Goal: Transaction & Acquisition: Book appointment/travel/reservation

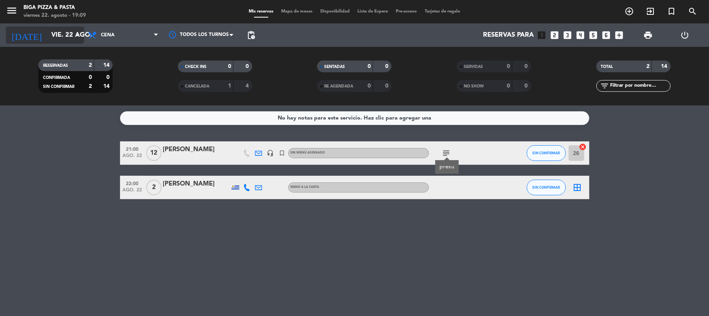
click at [74, 34] on icon "arrow_drop_down" at bounding box center [77, 34] width 9 height 9
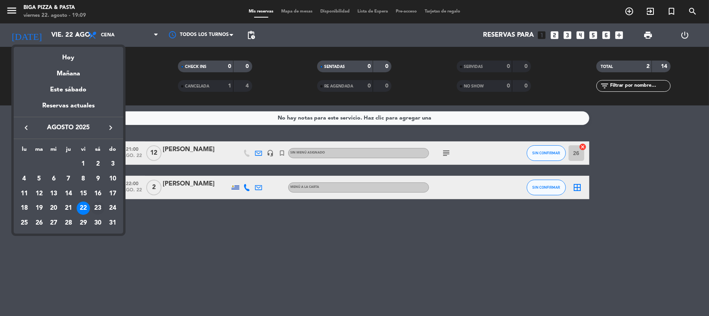
click at [100, 204] on div "23" at bounding box center [97, 208] width 13 height 13
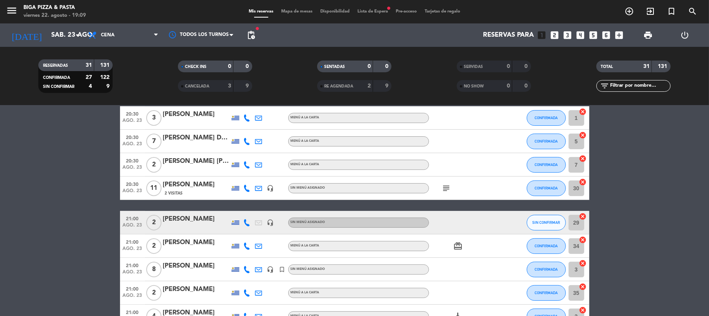
scroll to position [156, 0]
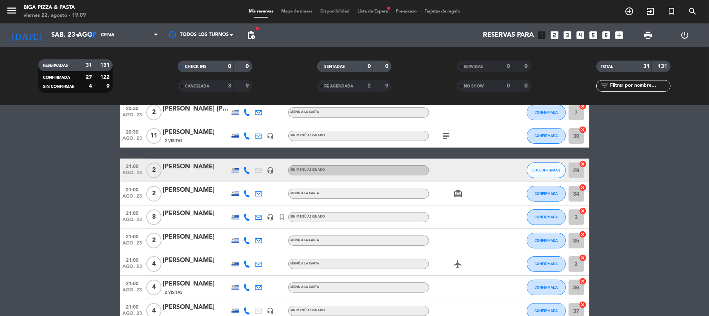
click at [248, 172] on icon at bounding box center [246, 170] width 7 height 7
click at [265, 156] on span at bounding box center [268, 157] width 6 height 6
click at [549, 171] on span "SIN CONFIRMAR" at bounding box center [546, 170] width 28 height 4
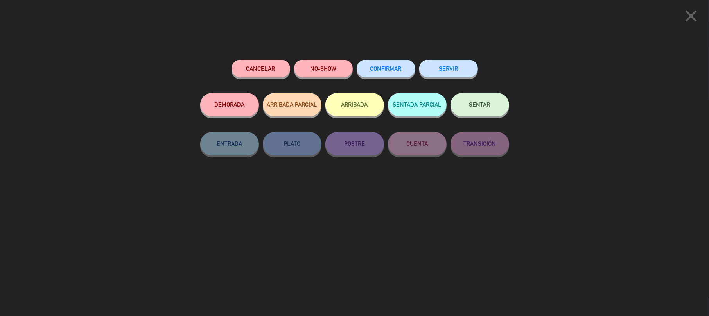
click at [381, 71] on span "CONFIRMAR" at bounding box center [385, 68] width 31 height 7
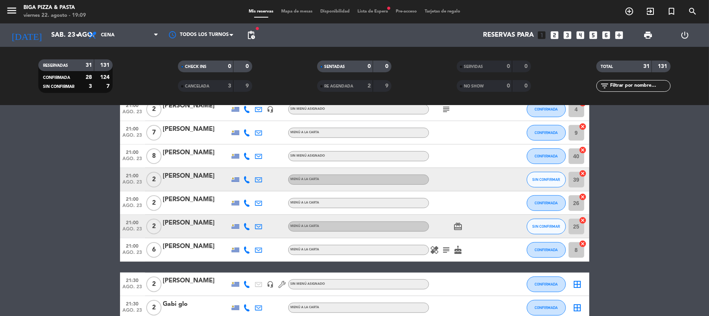
scroll to position [469, 0]
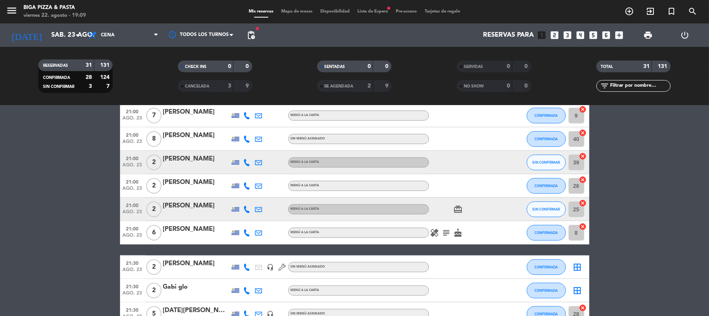
click at [246, 164] on icon at bounding box center [246, 162] width 7 height 7
click at [265, 149] on span at bounding box center [268, 149] width 6 height 6
click at [551, 159] on button "SIN CONFIRMAR" at bounding box center [545, 163] width 39 height 16
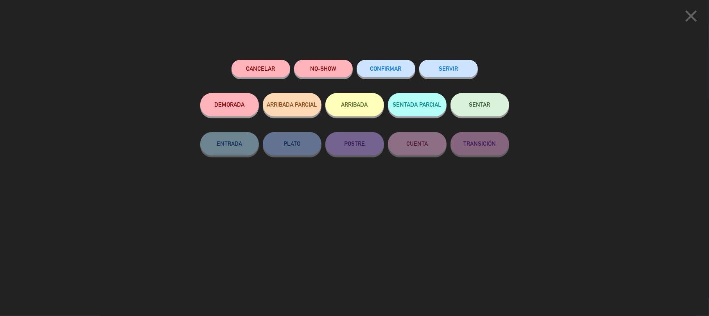
click at [372, 68] on span "CONFIRMAR" at bounding box center [385, 68] width 31 height 7
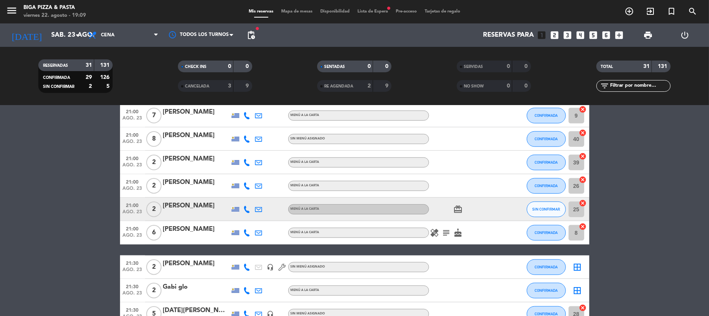
click at [246, 206] on icon at bounding box center [246, 209] width 7 height 7
click at [265, 197] on span at bounding box center [268, 196] width 6 height 6
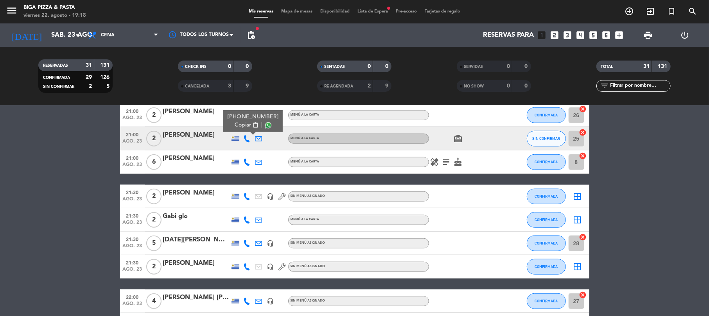
scroll to position [521, 0]
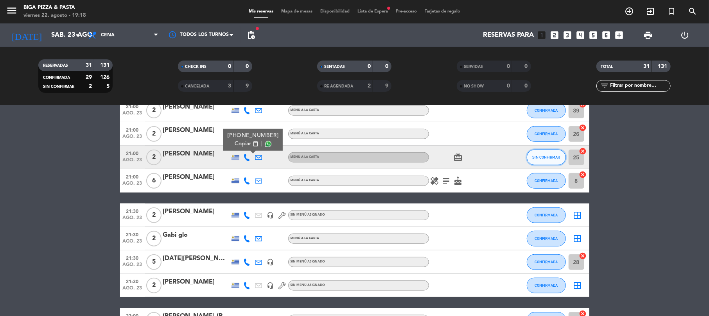
click at [550, 157] on span "SIN CONFIRMAR" at bounding box center [546, 157] width 28 height 4
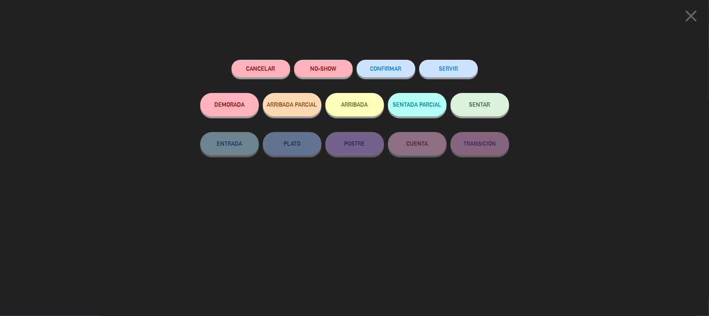
click at [398, 69] on span "CONFIRMAR" at bounding box center [385, 68] width 31 height 7
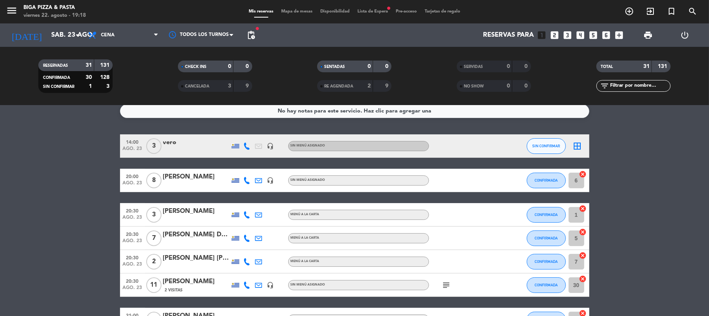
scroll to position [0, 0]
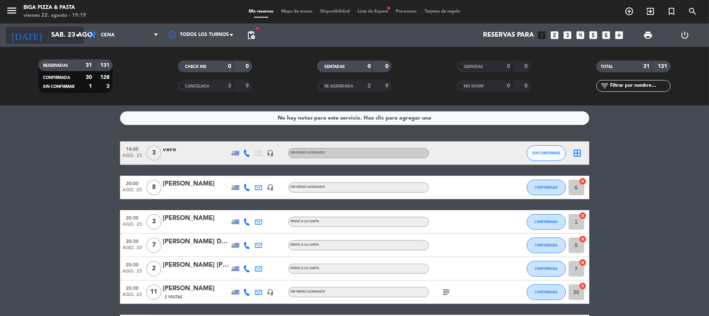
click at [61, 31] on input "sáb. 23 ago." at bounding box center [89, 35] width 84 height 15
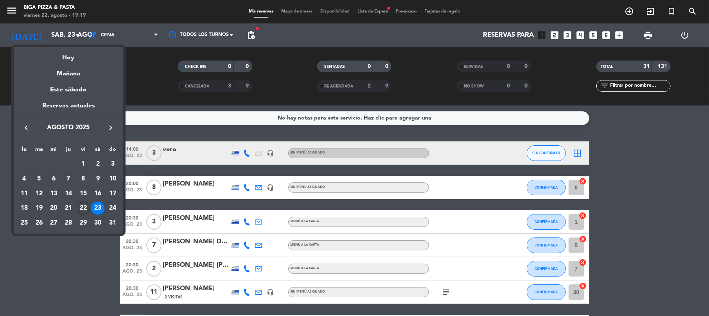
click at [83, 212] on div "22" at bounding box center [83, 208] width 13 height 13
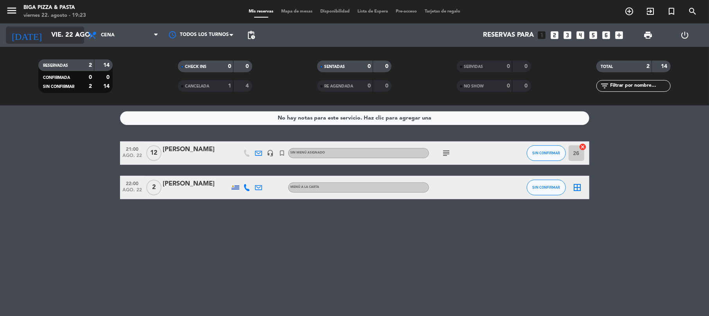
click at [35, 43] on div "[DATE] vie. 22 ago. arrow_drop_down" at bounding box center [45, 35] width 78 height 17
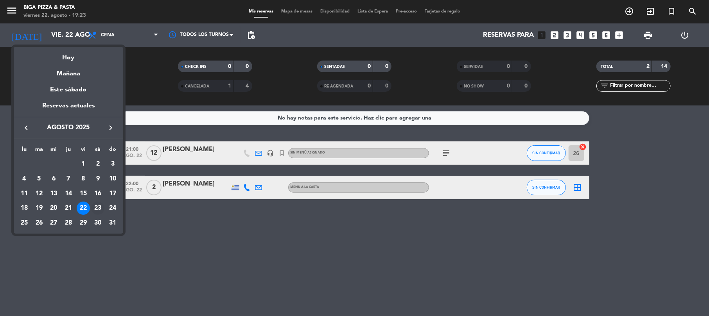
click at [100, 203] on div "23" at bounding box center [97, 208] width 13 height 13
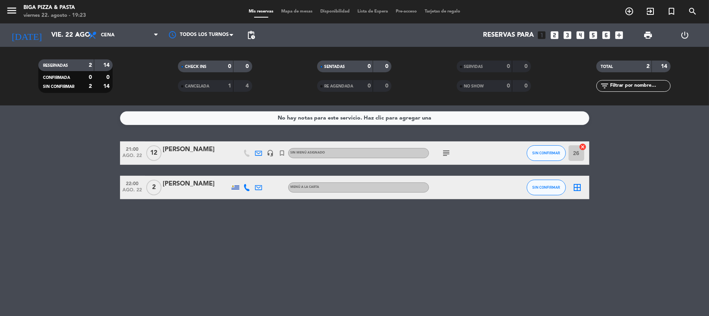
type input "sáb. 23 ago."
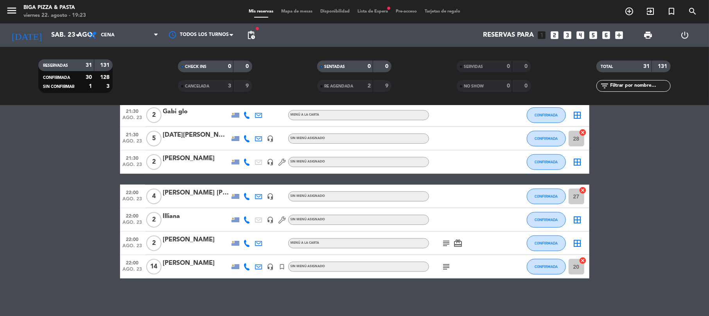
scroll to position [646, 0]
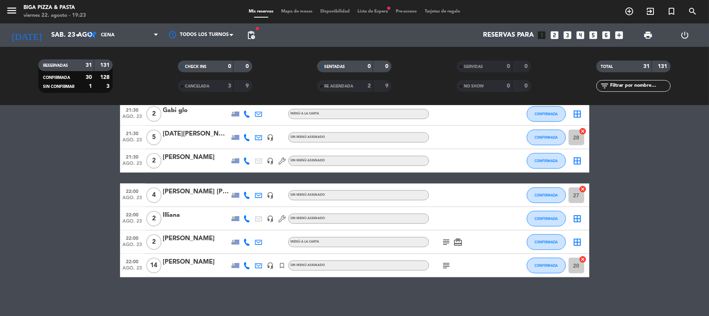
click at [569, 34] on icon "looks_3" at bounding box center [567, 35] width 10 height 10
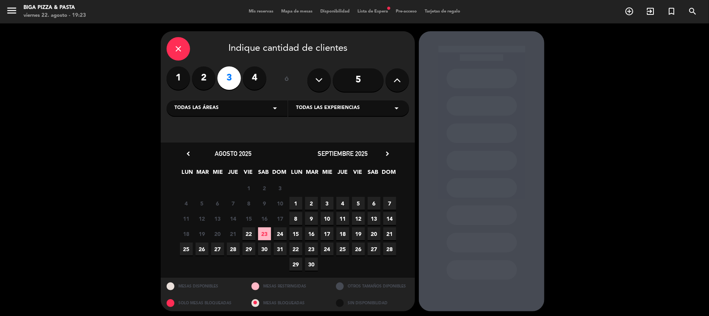
click at [263, 236] on span "23" at bounding box center [264, 233] width 13 height 13
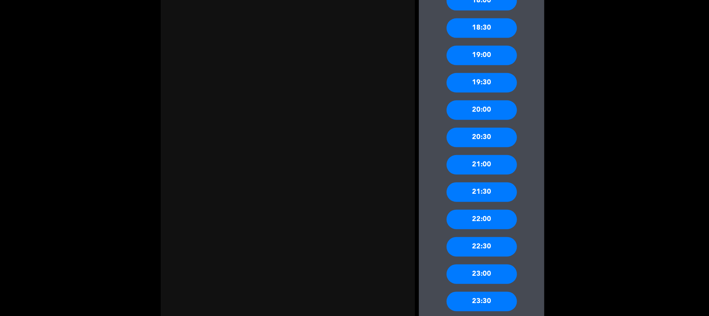
scroll to position [420, 0]
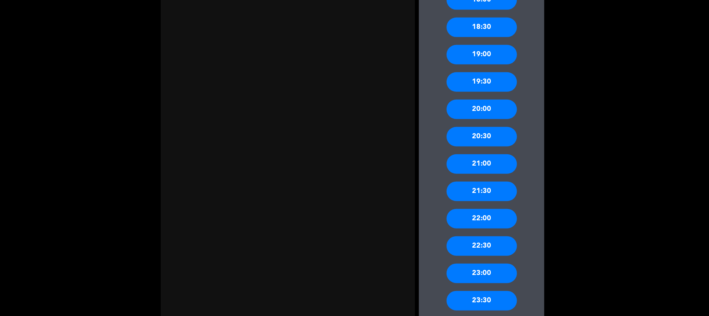
click at [498, 190] on div "21:30" at bounding box center [481, 192] width 70 height 20
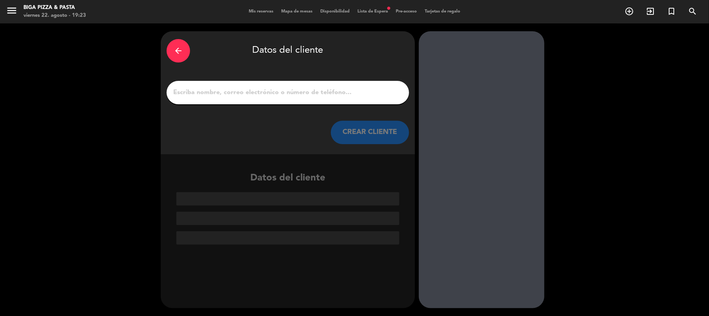
click at [236, 85] on div at bounding box center [287, 92] width 242 height 23
click at [235, 85] on div at bounding box center [287, 92] width 242 height 23
click at [235, 91] on input "1" at bounding box center [287, 92] width 231 height 11
drag, startPoint x: 235, startPoint y: 92, endPoint x: 363, endPoint y: 97, distance: 127.9
click at [363, 97] on input "1" at bounding box center [287, 92] width 231 height 11
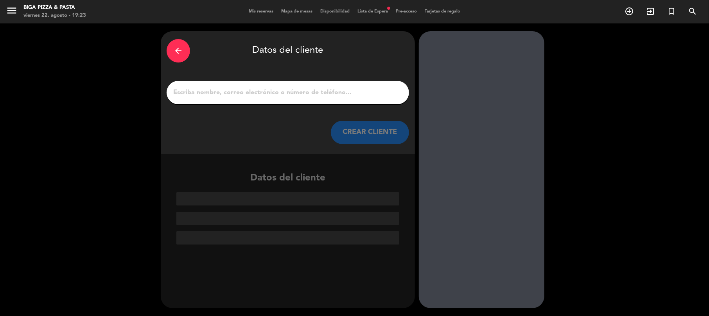
click at [366, 97] on input "1" at bounding box center [287, 92] width 231 height 11
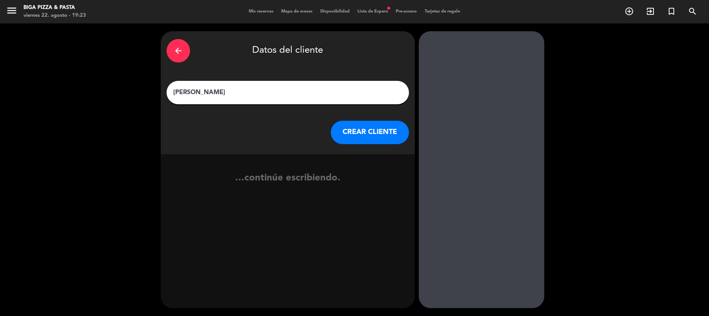
type input "[PERSON_NAME]"
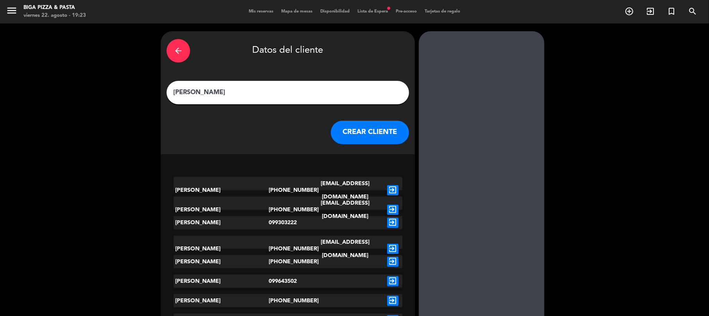
click at [377, 130] on button "CREAR CLIENTE" at bounding box center [370, 132] width 78 height 23
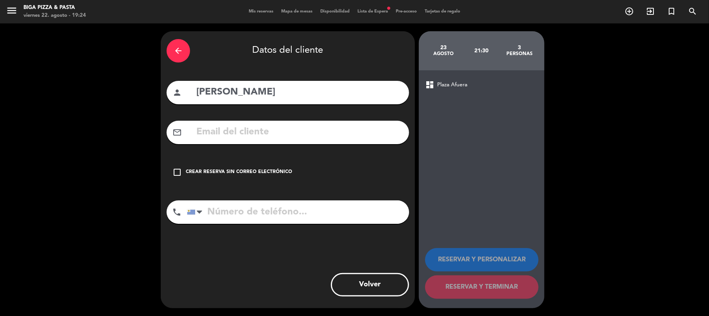
click at [276, 215] on input "tel" at bounding box center [298, 212] width 222 height 23
type input "094371089"
click at [283, 179] on div "check_box_outline_blank Crear reserva sin correo electrónico" at bounding box center [287, 172] width 242 height 23
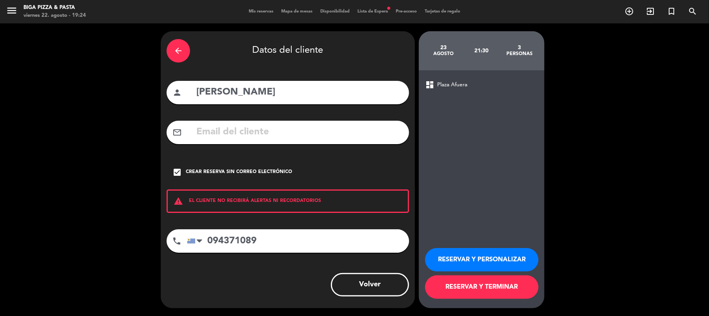
click at [295, 85] on input "[PERSON_NAME]" at bounding box center [299, 92] width 208 height 16
click at [285, 92] on input "[PERSON_NAME]" at bounding box center [299, 92] width 208 height 16
paste input "Agemi"
type input "[PERSON_NAME]"
click at [462, 287] on button "RESERVAR Y TERMINAR" at bounding box center [481, 287] width 113 height 23
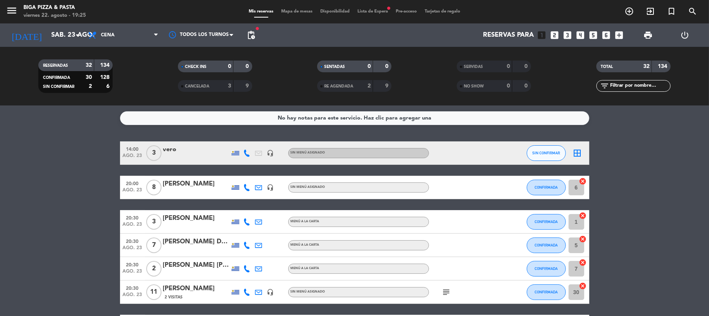
click at [553, 35] on icon "looks_two" at bounding box center [554, 35] width 10 height 10
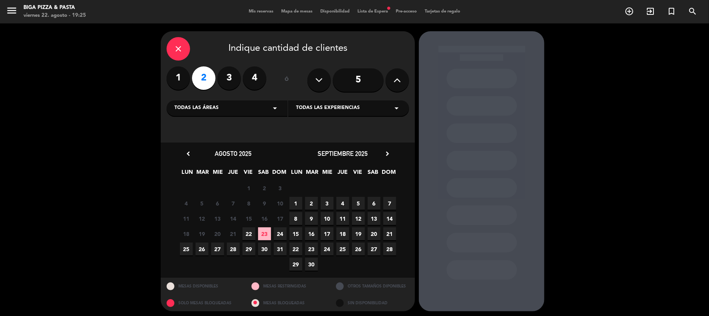
click at [250, 236] on span "22" at bounding box center [248, 233] width 13 height 13
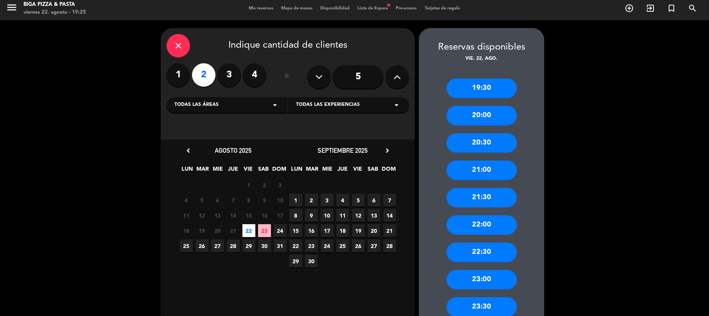
click at [351, 295] on calendar-double "chevron_left agosto 2025 LUN MAR [PERSON_NAME] VIE SAB DOM 28 29 30 31 1 2 3 4 …" at bounding box center [287, 232] width 219 height 174
click at [243, 224] on span "22" at bounding box center [248, 230] width 13 height 13
click at [247, 249] on span "29" at bounding box center [248, 246] width 13 height 13
click at [391, 73] on button at bounding box center [396, 76] width 23 height 23
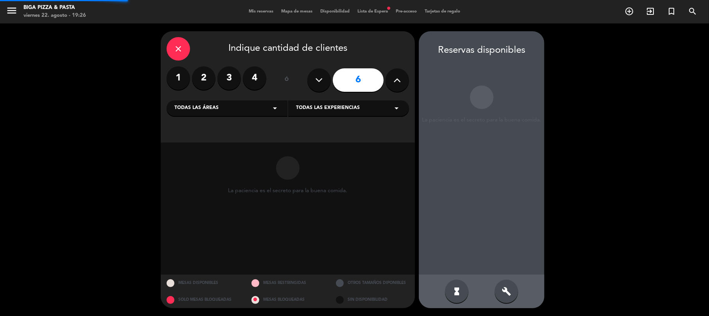
click at [391, 73] on button at bounding box center [396, 79] width 23 height 23
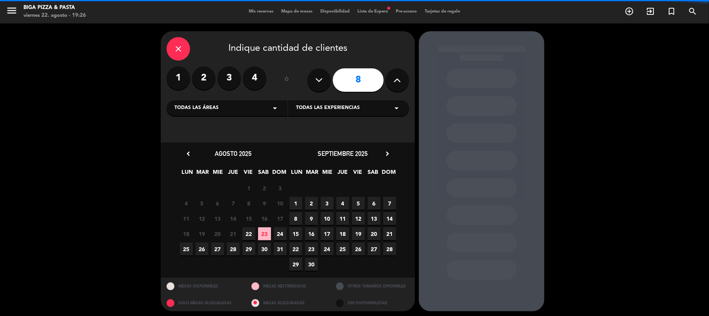
click at [391, 73] on button at bounding box center [396, 79] width 23 height 23
type input "9"
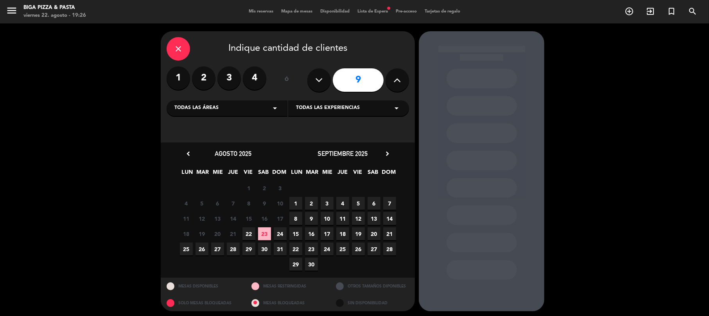
click at [247, 252] on span "29" at bounding box center [248, 249] width 13 height 13
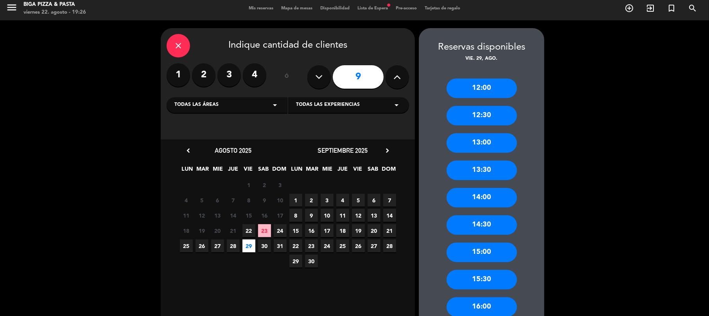
click at [485, 144] on div "13:00" at bounding box center [481, 143] width 70 height 20
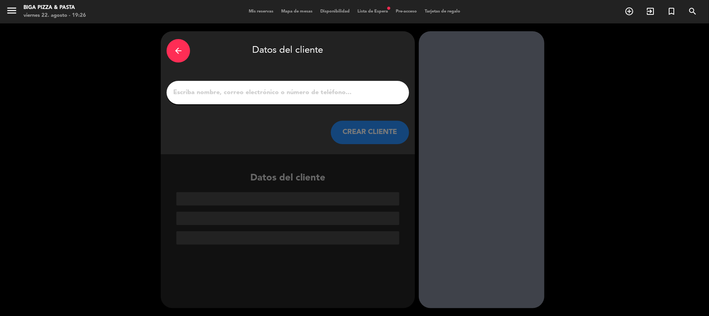
click at [264, 88] on input "1" at bounding box center [287, 92] width 231 height 11
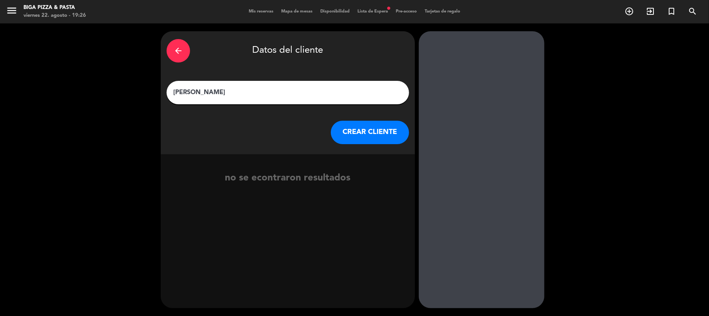
type input "[PERSON_NAME]"
click at [369, 135] on button "CREAR CLIENTE" at bounding box center [370, 132] width 78 height 23
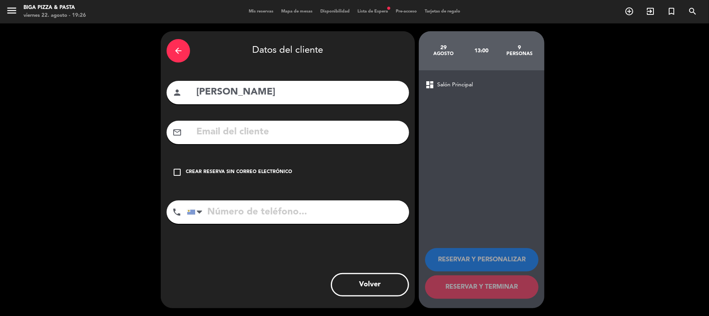
click at [313, 207] on input "tel" at bounding box center [298, 212] width 222 height 23
type input "099489198"
click at [235, 158] on div "arrow_back Datos del cliente person [PERSON_NAME] clericeti mail_outline check_…" at bounding box center [288, 169] width 254 height 277
click at [234, 166] on div "check_box_outline_blank Crear reserva sin correo electrónico" at bounding box center [287, 172] width 242 height 23
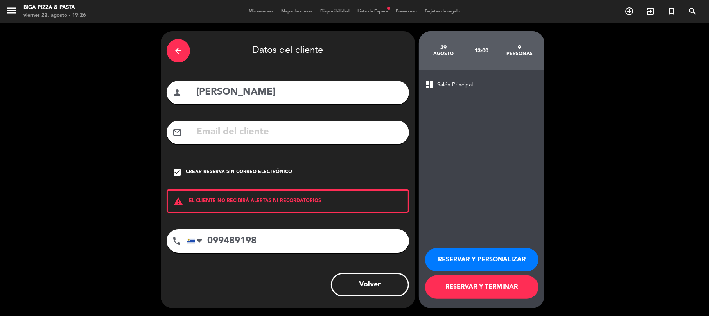
click at [389, 310] on div "arrow_back Datos del cliente person [PERSON_NAME] clericeti mail_outline check_…" at bounding box center [354, 169] width 709 height 293
click at [480, 288] on button "RESERVAR Y TERMINAR" at bounding box center [481, 287] width 113 height 23
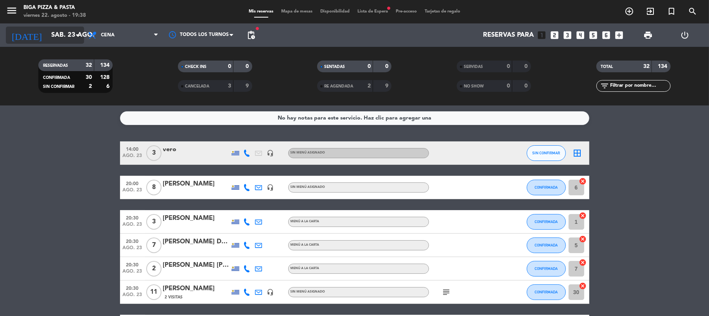
click at [68, 42] on input "sáb. 23 ago." at bounding box center [89, 35] width 84 height 15
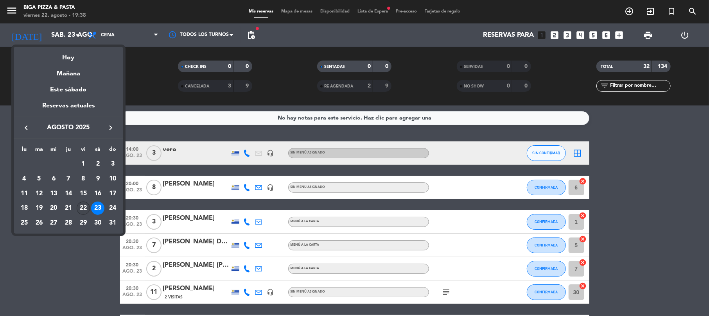
click at [82, 205] on div "22" at bounding box center [83, 208] width 13 height 13
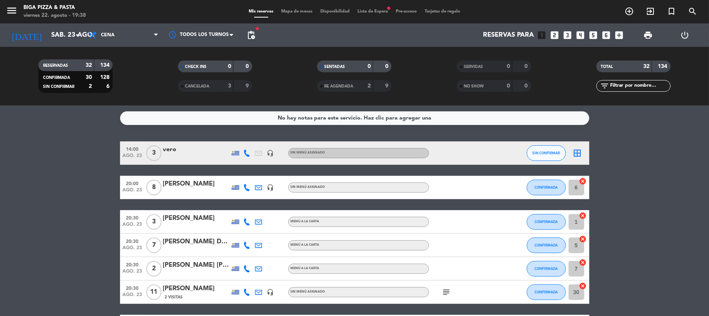
type input "vie. 22 ago."
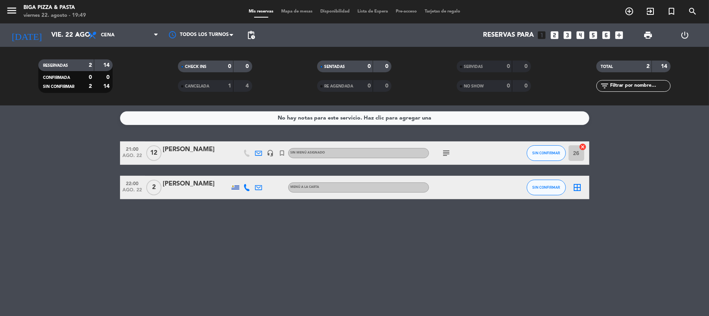
click at [446, 156] on icon "subject" at bounding box center [446, 153] width 9 height 9
click at [555, 34] on icon "looks_two" at bounding box center [554, 35] width 10 height 10
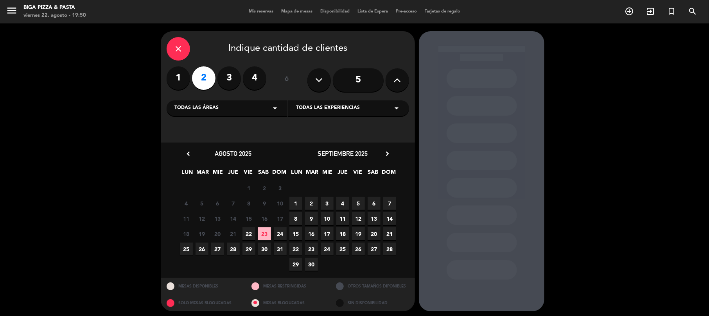
click at [244, 233] on span "22" at bounding box center [248, 233] width 13 height 13
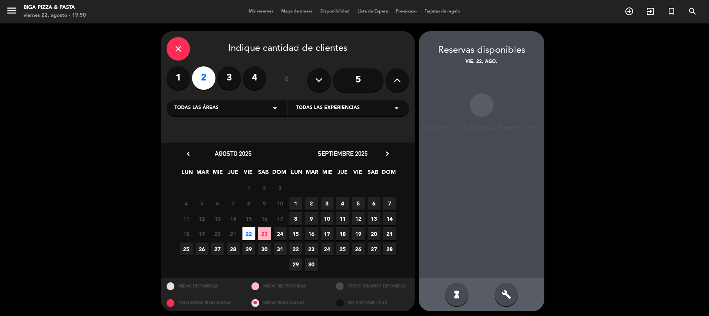
scroll to position [3, 0]
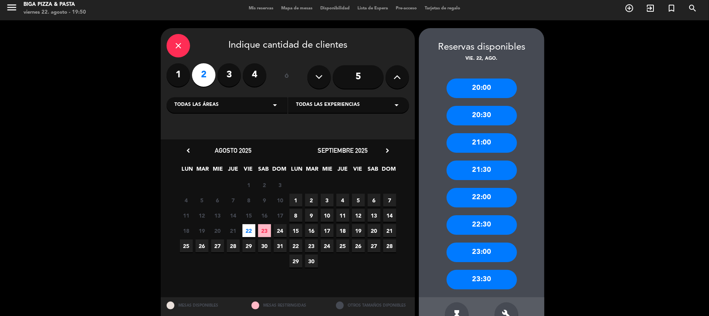
click at [485, 146] on div "21:00" at bounding box center [481, 143] width 70 height 20
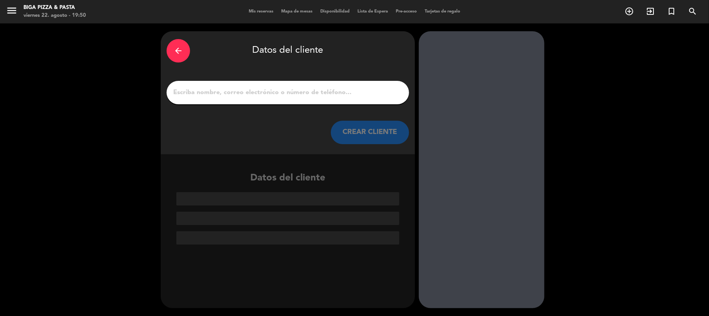
scroll to position [0, 0]
click at [233, 95] on input "1" at bounding box center [287, 92] width 231 height 11
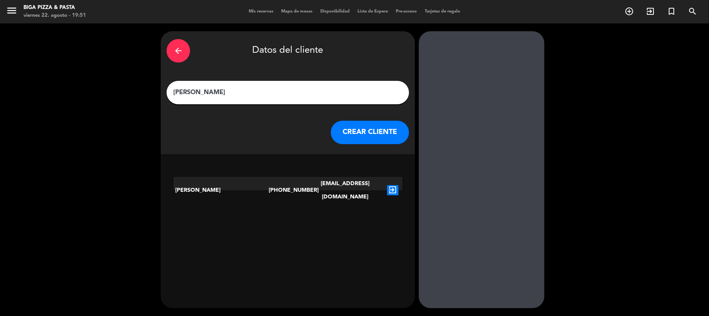
type input "[PERSON_NAME]"
click at [355, 135] on button "CREAR CLIENTE" at bounding box center [370, 132] width 78 height 23
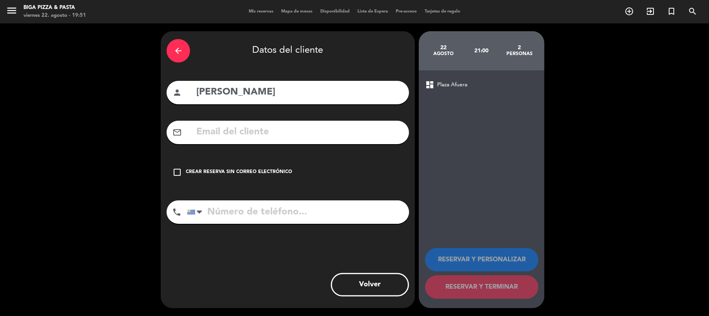
click at [261, 219] on input "tel" at bounding box center [298, 212] width 222 height 23
type input "094386995"
click at [178, 170] on icon "check_box_outline_blank" at bounding box center [176, 172] width 9 height 9
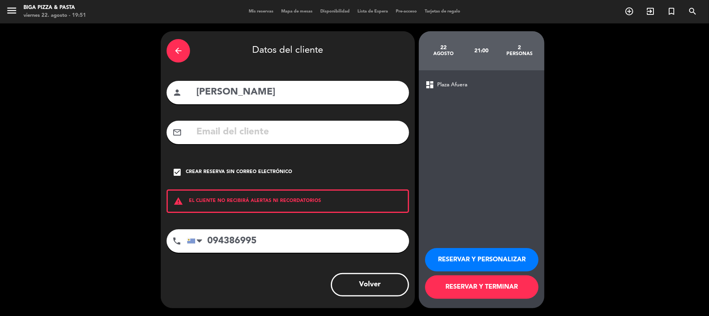
click at [485, 292] on button "RESERVAR Y TERMINAR" at bounding box center [481, 287] width 113 height 23
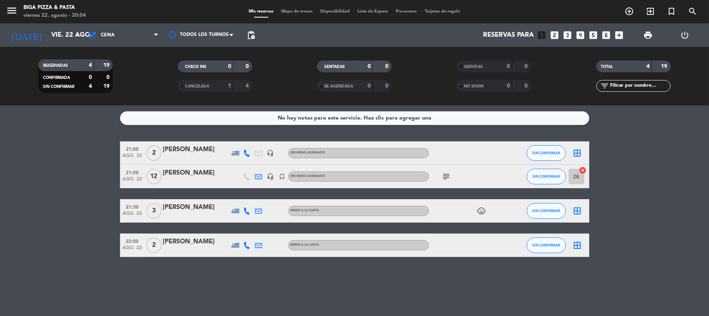
click at [451, 177] on icon "subject" at bounding box center [446, 176] width 9 height 9
drag, startPoint x: 443, startPoint y: 272, endPoint x: 350, endPoint y: 279, distance: 93.3
click at [442, 272] on div "No hay notas para este servicio. Haz clic para agregar una 21:00 ago. 22 2 [PER…" at bounding box center [354, 211] width 709 height 211
click at [268, 304] on div "No hay notas para este servicio. Haz clic para agregar una 21:00 ago. 22 2 [PER…" at bounding box center [354, 211] width 709 height 211
click at [246, 41] on span "pending_actions" at bounding box center [251, 35] width 16 height 16
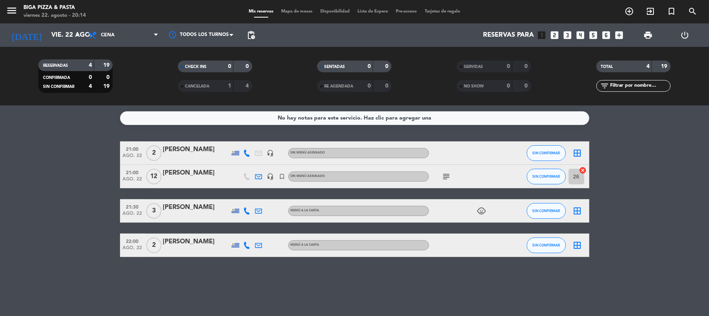
click at [256, 33] on span "pending_actions" at bounding box center [251, 35] width 16 height 16
click at [252, 27] on div "pending_actions" at bounding box center [251, 34] width 16 height 23
click at [252, 34] on span "pending_actions" at bounding box center [250, 34] width 9 height 9
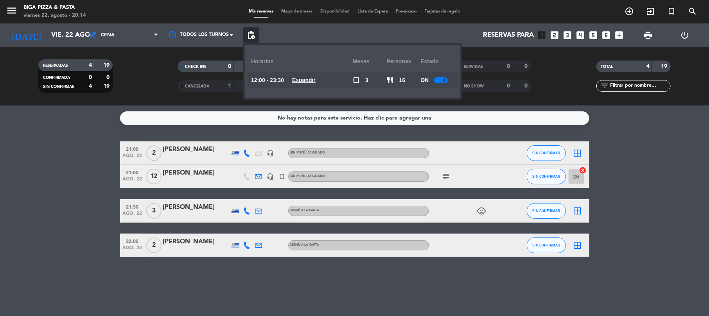
click at [434, 83] on div "ON" at bounding box center [437, 80] width 34 height 16
click at [437, 81] on div at bounding box center [441, 80] width 14 height 6
click at [212, 88] on div "CANCELADA" at bounding box center [198, 86] width 36 height 9
